Goal: Entertainment & Leisure: Consume media (video, audio)

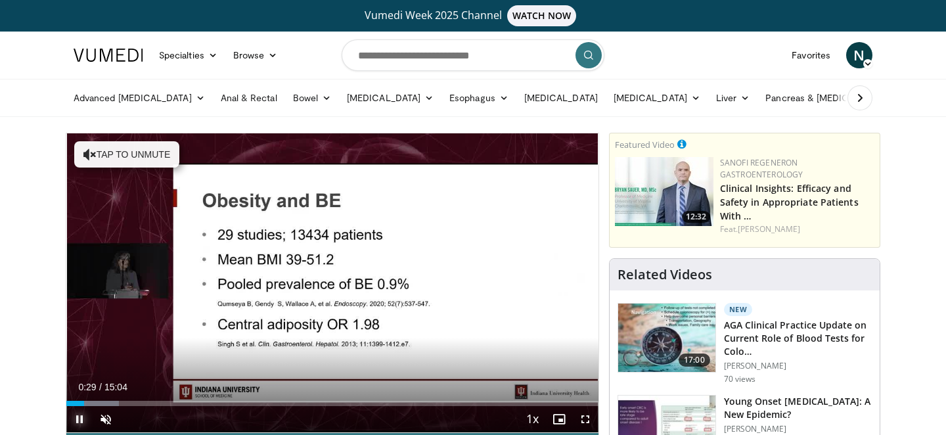
click at [78, 419] on span "Video Player" at bounding box center [79, 419] width 26 height 26
click at [102, 418] on span "Video Player" at bounding box center [106, 419] width 26 height 26
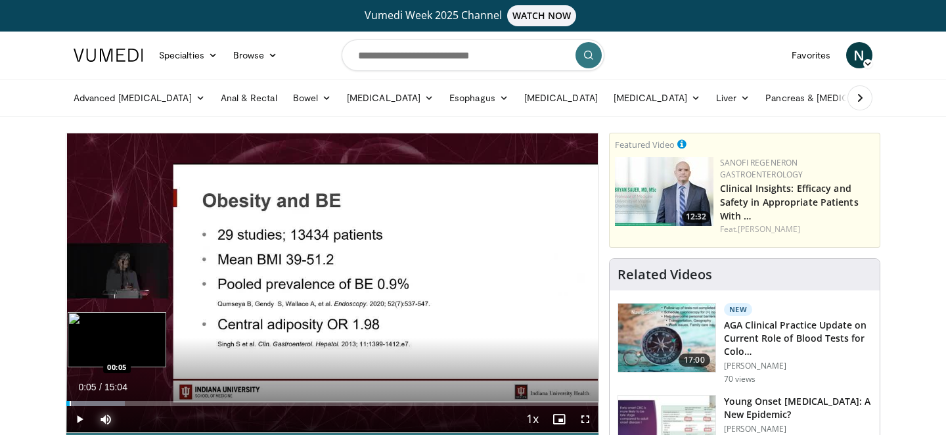
click at [70, 405] on div "Progress Bar" at bounding box center [70, 403] width 1 height 5
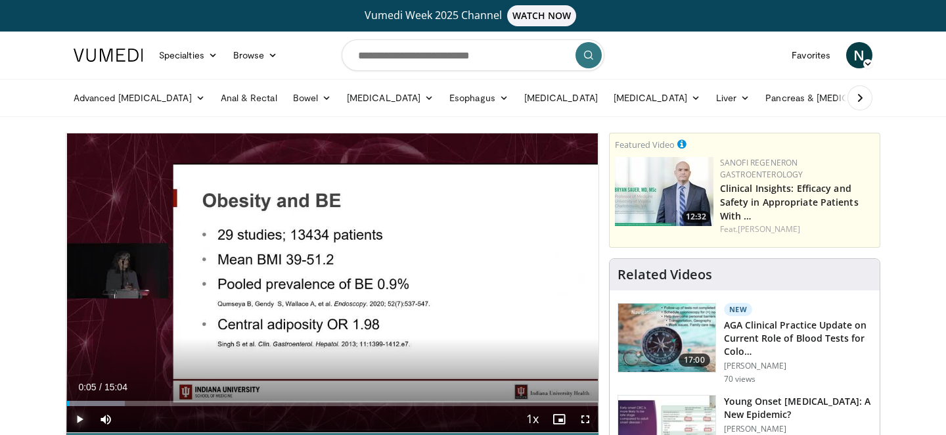
click at [75, 415] on span "Video Player" at bounding box center [79, 419] width 26 height 26
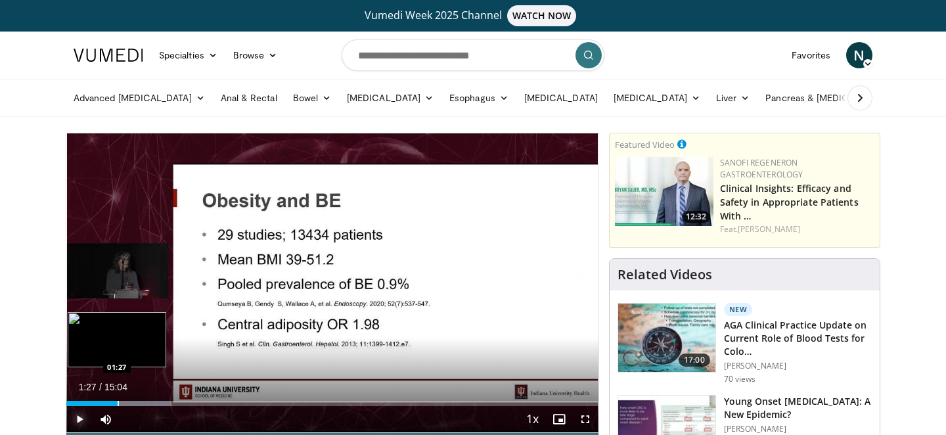
click at [118, 404] on div "Progress Bar" at bounding box center [118, 403] width 1 height 5
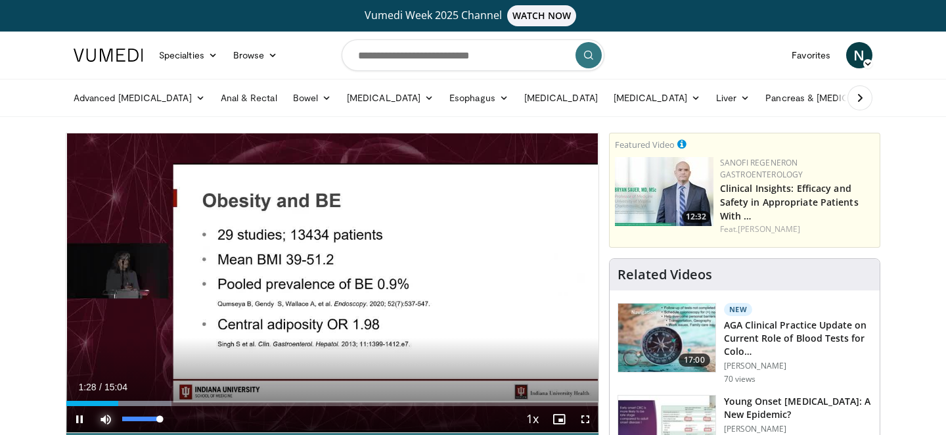
click at [104, 406] on span "Video Player" at bounding box center [106, 419] width 26 height 26
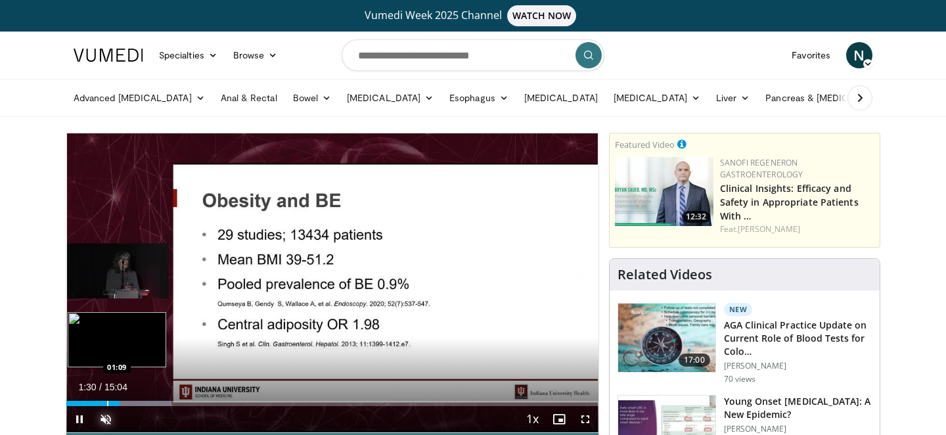
click at [107, 403] on div "Progress Bar" at bounding box center [107, 403] width 1 height 5
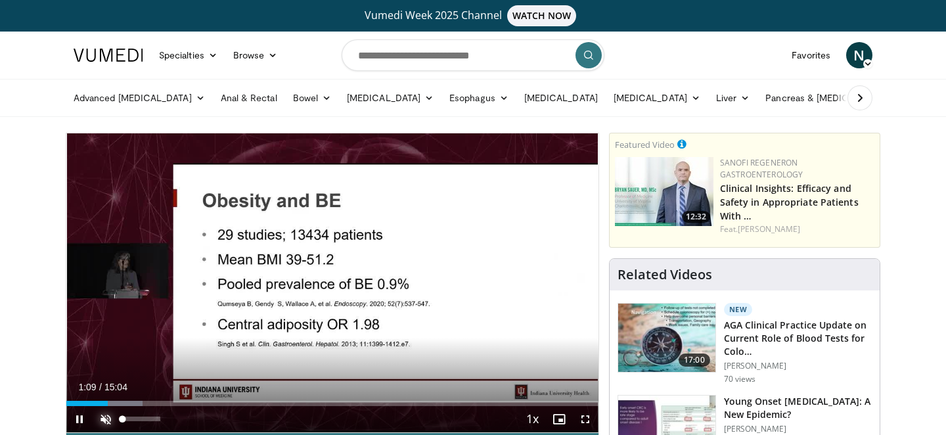
click at [105, 415] on span "Video Player" at bounding box center [106, 419] width 26 height 26
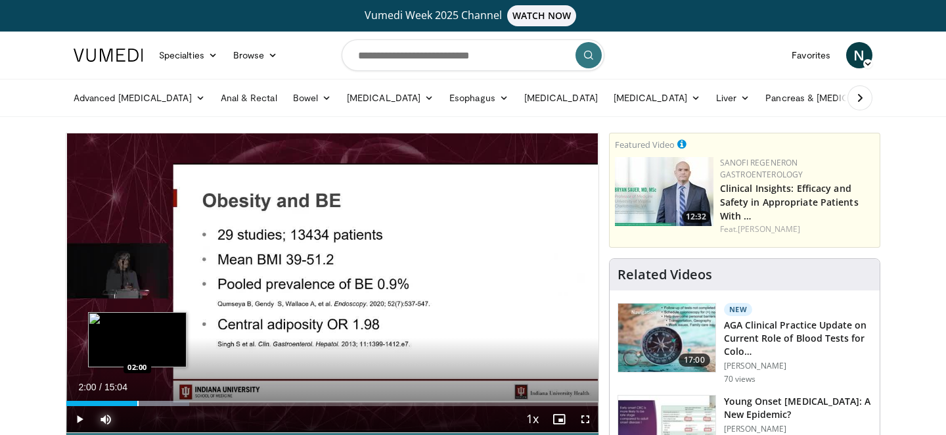
click at [137, 403] on div "Progress Bar" at bounding box center [137, 403] width 1 height 5
click at [122, 404] on div "Progress Bar" at bounding box center [122, 403] width 1 height 5
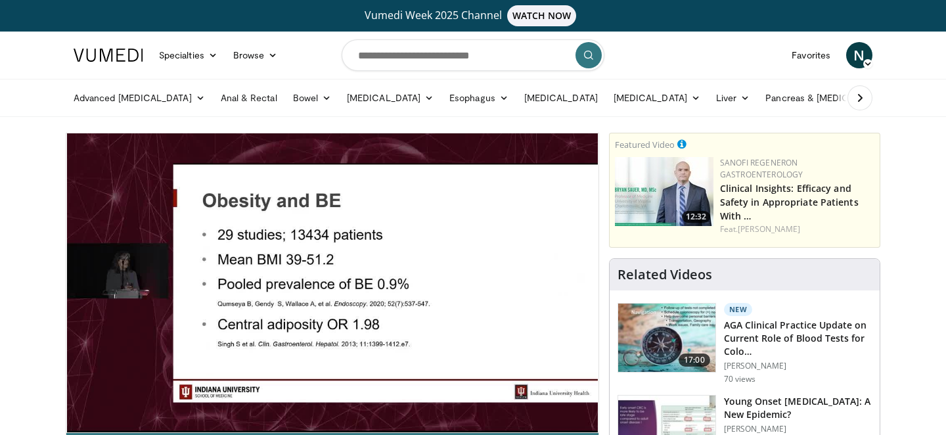
click at [112, 404] on video-js "**********" at bounding box center [332, 283] width 532 height 300
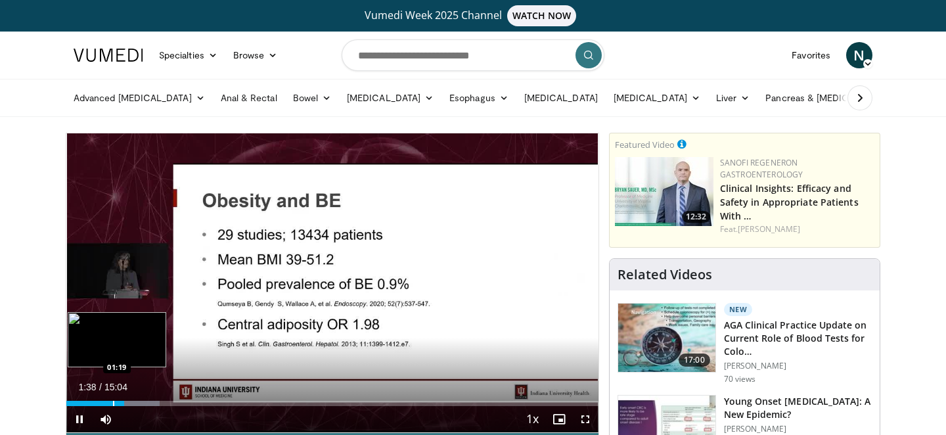
click at [113, 403] on div "Progress Bar" at bounding box center [113, 403] width 1 height 5
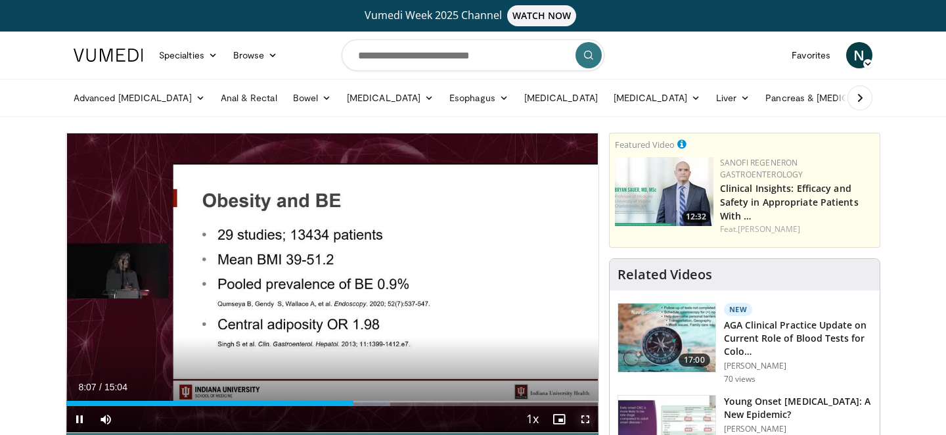
click at [585, 418] on span "Video Player" at bounding box center [585, 419] width 26 height 26
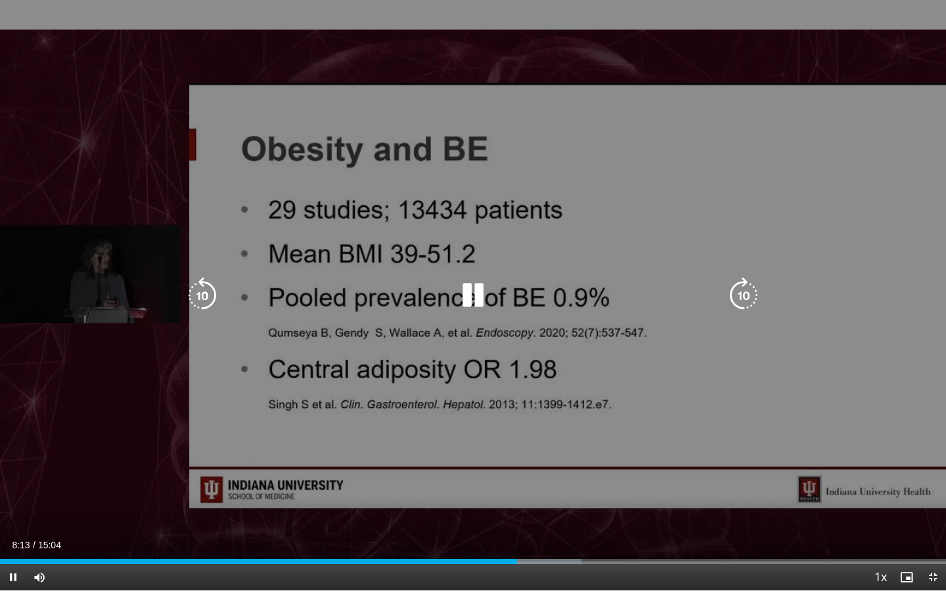
click at [28, 434] on div "10 seconds Tap to unmute" at bounding box center [473, 295] width 946 height 591
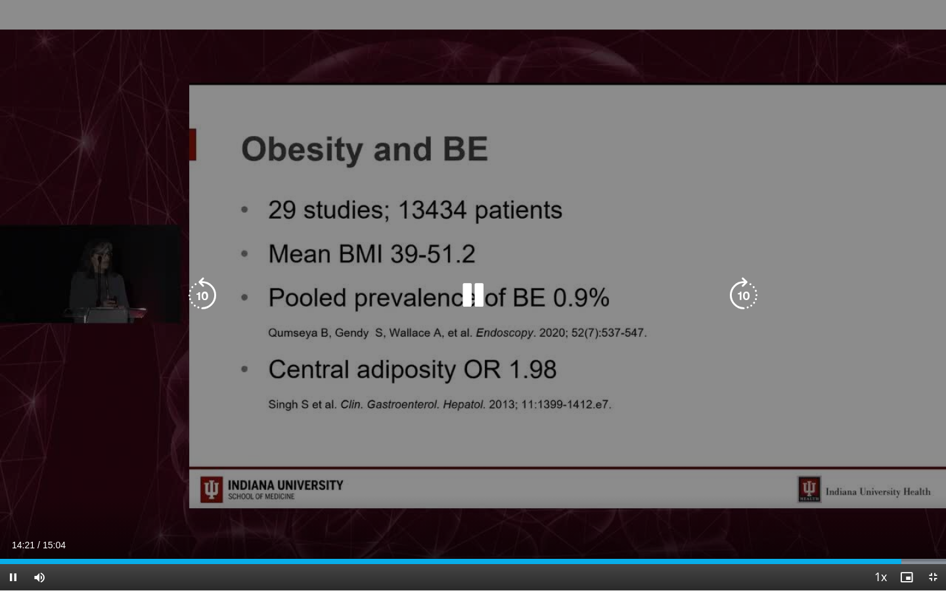
click at [462, 292] on icon "Video Player" at bounding box center [473, 295] width 37 height 37
